Goal: Information Seeking & Learning: Learn about a topic

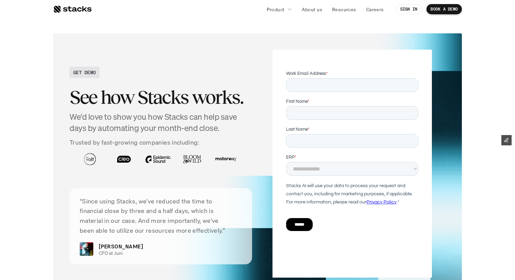
click at [83, 12] on div at bounding box center [72, 9] width 38 height 8
